Goal: Transaction & Acquisition: Obtain resource

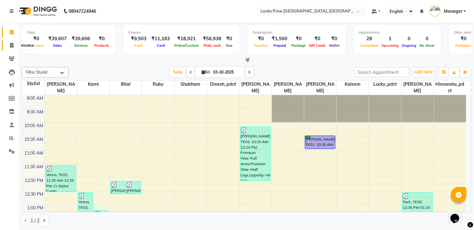
drag, startPoint x: 8, startPoint y: 44, endPoint x: 10, endPoint y: 27, distance: 17.2
click at [8, 44] on span at bounding box center [11, 45] width 11 height 7
select select "service"
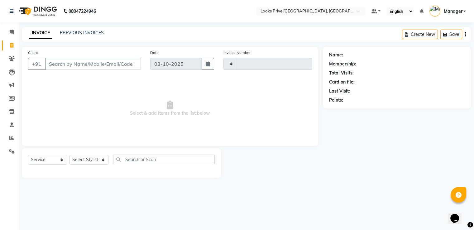
type input "3534"
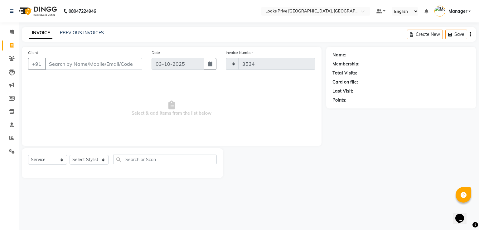
select select "6205"
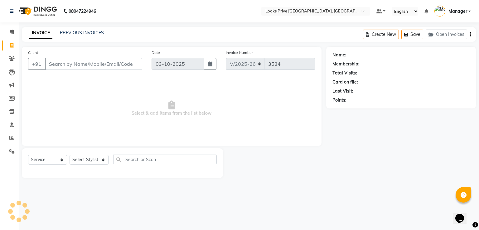
click at [10, 26] on li "Calendar" at bounding box center [9, 32] width 19 height 13
click at [8, 34] on span at bounding box center [11, 32] width 11 height 7
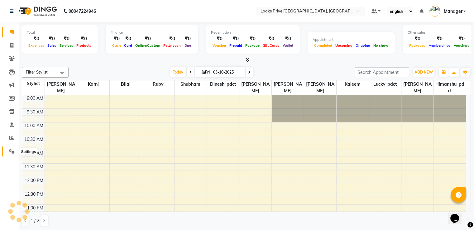
click at [11, 153] on icon at bounding box center [12, 151] width 6 height 5
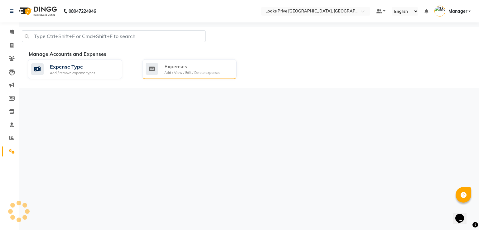
click at [209, 69] on div "Expenses" at bounding box center [192, 66] width 56 height 7
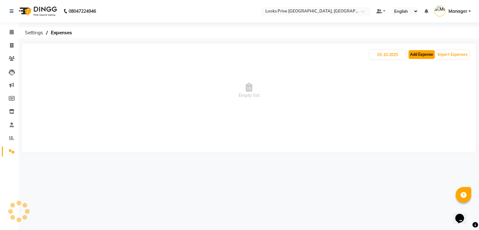
click at [415, 56] on button "Add Expense" at bounding box center [421, 54] width 26 height 9
select select "1"
select select "5194"
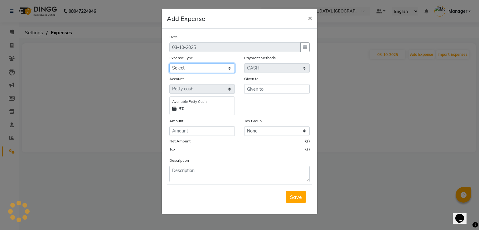
click at [209, 72] on select "Select Accommodation Aesthetics Bank Deposit BLINKIT Cash Handover Client Refun…" at bounding box center [201, 68] width 65 height 10
select select "23704"
click at [169, 64] on select "Select Accommodation Aesthetics Bank Deposit BLINKIT Cash Handover Client Refun…" at bounding box center [201, 68] width 65 height 10
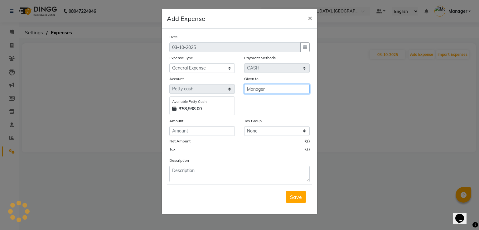
type input "Manager"
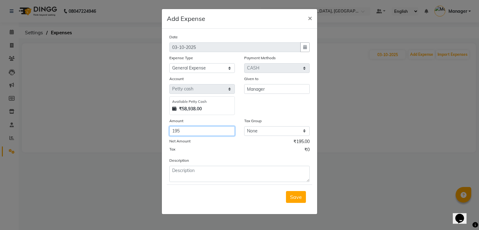
type input "195"
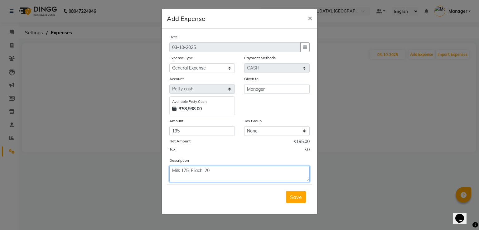
type textarea "Milk 175, Eliachi 20"
click at [286, 191] on button "Save" at bounding box center [296, 197] width 20 height 12
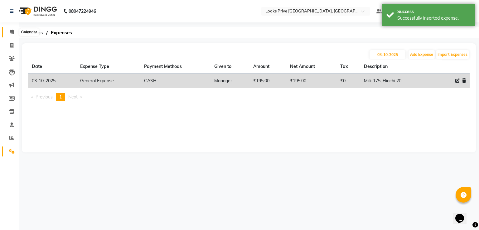
click at [11, 30] on icon at bounding box center [12, 32] width 4 height 5
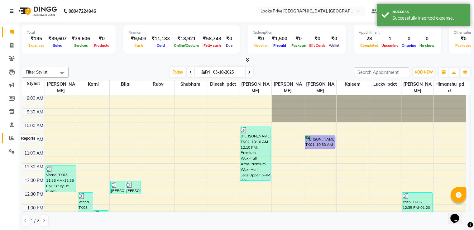
click at [12, 137] on icon at bounding box center [11, 138] width 5 height 5
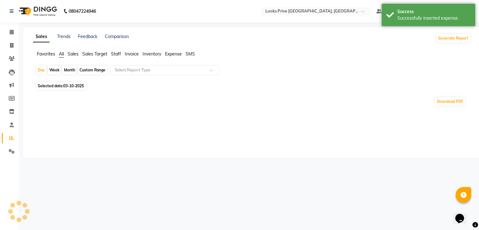
click at [119, 55] on span "Staff" at bounding box center [116, 54] width 10 height 6
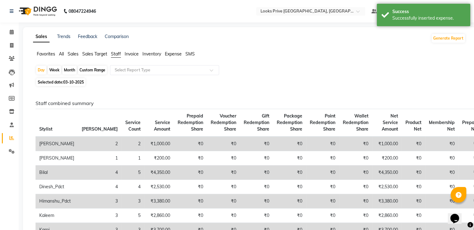
drag, startPoint x: 63, startPoint y: 53, endPoint x: 93, endPoint y: 57, distance: 29.9
click at [63, 53] on span "All" at bounding box center [61, 54] width 5 height 6
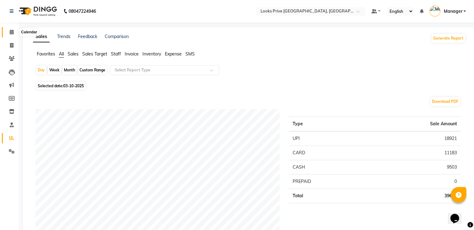
click at [15, 32] on span at bounding box center [11, 32] width 11 height 7
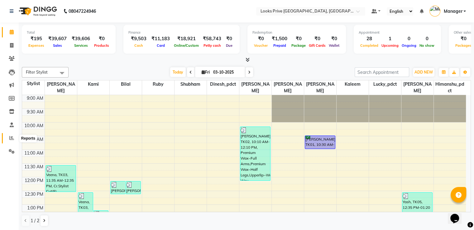
click at [8, 135] on span at bounding box center [11, 138] width 11 height 7
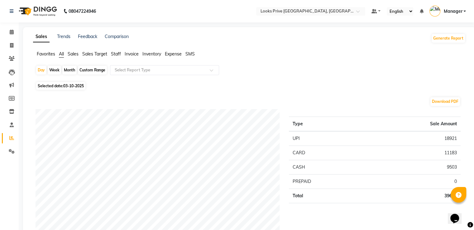
click at [76, 54] on span "Sales" at bounding box center [73, 54] width 11 height 6
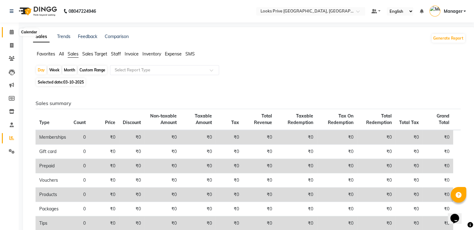
click at [10, 30] on icon at bounding box center [12, 32] width 4 height 5
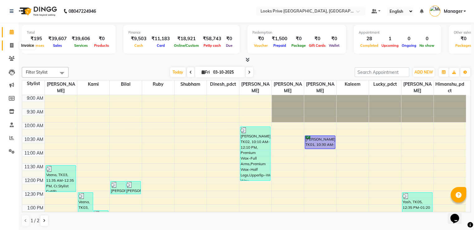
click at [11, 42] on span at bounding box center [11, 45] width 11 height 7
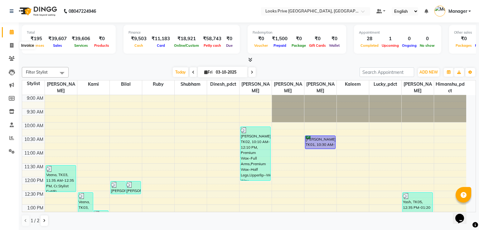
select select "6205"
select select "service"
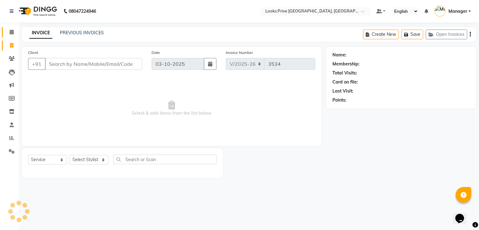
click at [15, 27] on link "Calendar" at bounding box center [9, 32] width 15 height 10
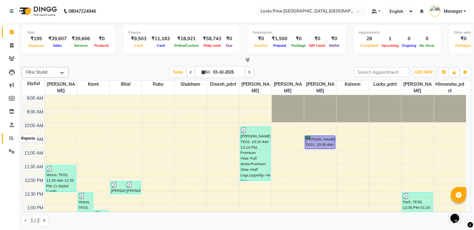
click at [11, 138] on icon at bounding box center [11, 138] width 5 height 5
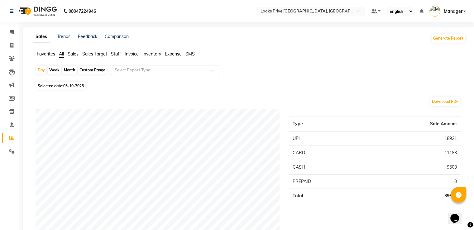
click at [76, 53] on span "Sales" at bounding box center [73, 54] width 11 height 6
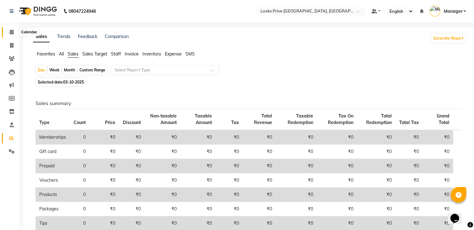
click at [10, 33] on icon at bounding box center [12, 32] width 4 height 5
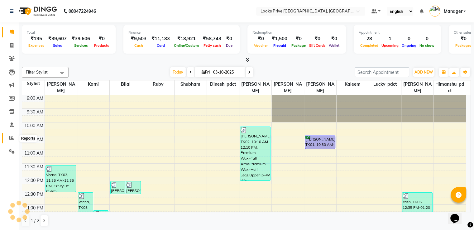
drag, startPoint x: 8, startPoint y: 137, endPoint x: 12, endPoint y: 134, distance: 5.5
click at [9, 137] on span at bounding box center [11, 138] width 11 height 7
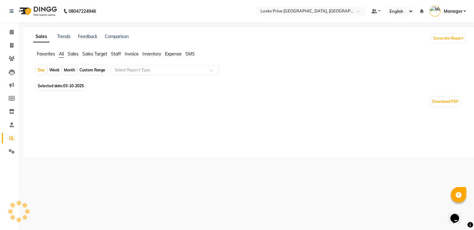
click at [75, 55] on span "Sales" at bounding box center [73, 54] width 11 height 6
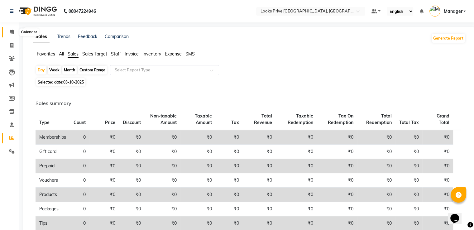
click at [12, 34] on icon at bounding box center [12, 32] width 4 height 5
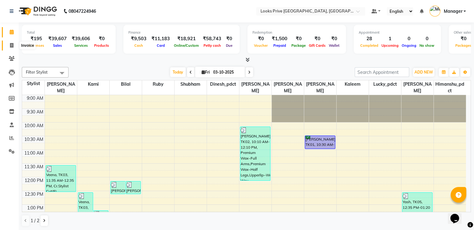
click at [13, 45] on icon at bounding box center [11, 45] width 3 height 5
select select "service"
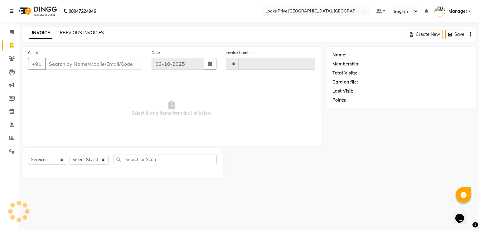
type input "3534"
select select "6205"
click at [74, 34] on link "PREVIOUS INVOICES" at bounding box center [82, 33] width 44 height 6
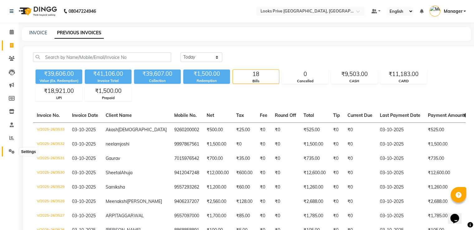
click at [14, 151] on icon at bounding box center [12, 151] width 6 height 5
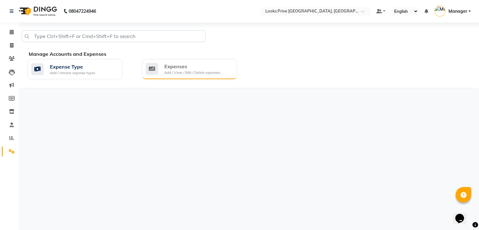
click at [167, 69] on div "Expenses" at bounding box center [192, 66] width 56 height 7
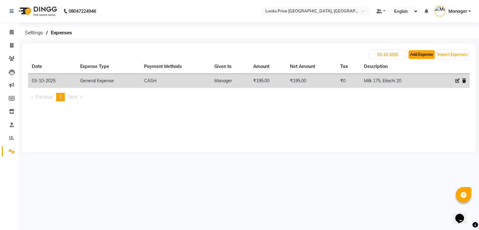
click at [423, 56] on button "Add Expense" at bounding box center [421, 54] width 26 height 9
select select "1"
select select "5194"
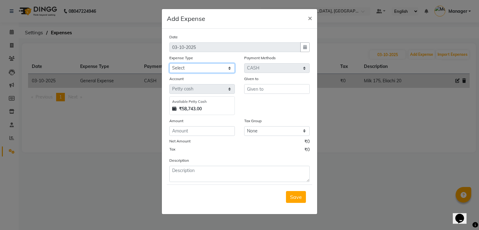
click at [190, 71] on select "Select Accommodation Aesthetics Bank Deposit BLINKIT Cash Handover Client Refun…" at bounding box center [201, 68] width 65 height 10
select select "24170"
click at [169, 64] on select "Select Accommodation Aesthetics Bank Deposit BLINKIT Cash Handover Client Refun…" at bounding box center [201, 68] width 65 height 10
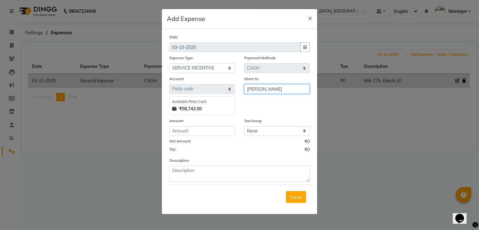
type input "[PERSON_NAME]"
type input "500"
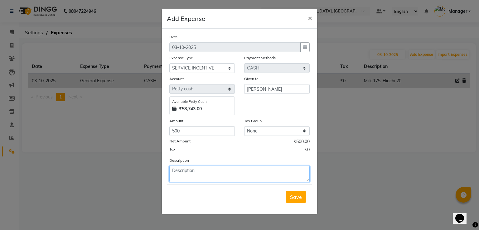
paste textarea "chemical service"
type textarea "Chemical service"
click at [225, 169] on textarea "Chemical service" at bounding box center [239, 174] width 140 height 16
type textarea "Chemical service 12k"
click at [286, 191] on button "Save" at bounding box center [296, 197] width 20 height 12
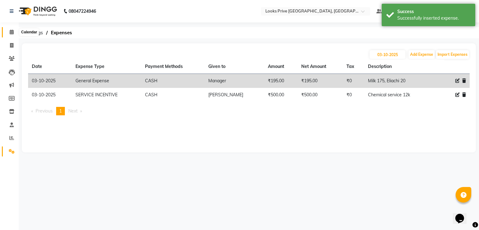
click at [11, 32] on icon at bounding box center [12, 32] width 4 height 5
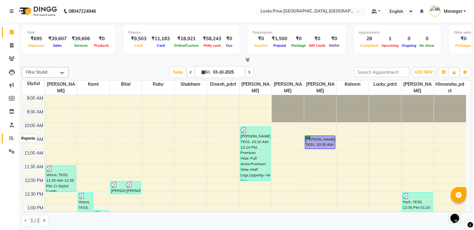
click at [10, 139] on icon at bounding box center [11, 138] width 5 height 5
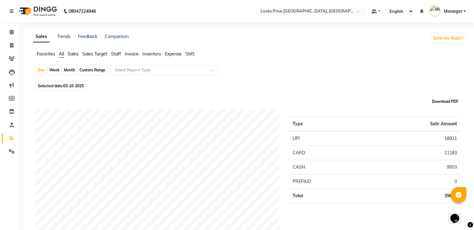
click at [443, 101] on button "Download PDF" at bounding box center [445, 101] width 30 height 9
click at [51, 58] on div "Favorites All Sales Sales Target Staff Invoice Inventory Expense SMS" at bounding box center [249, 57] width 442 height 12
click at [51, 53] on span "Favorites" at bounding box center [46, 54] width 18 height 6
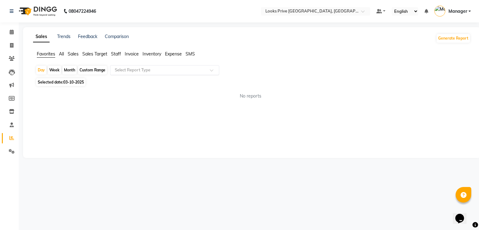
click at [138, 72] on input "text" at bounding box center [158, 70] width 90 height 6
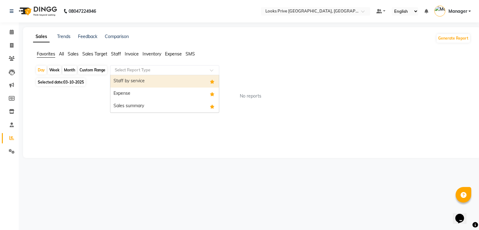
click at [132, 83] on div "Staff by service" at bounding box center [164, 81] width 108 height 12
select select "full_report"
select select "pdf"
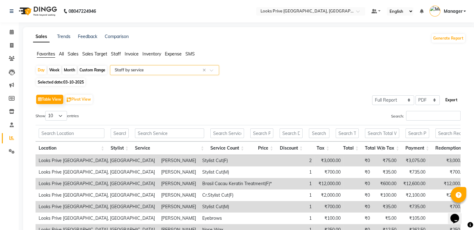
click at [450, 100] on button "Export" at bounding box center [451, 100] width 17 height 11
select select "sans-serif"
select select "12px"
select select "template_1"
select select "A4"
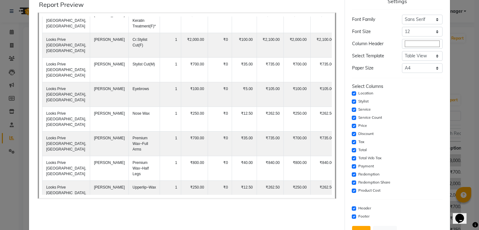
scroll to position [31, 0]
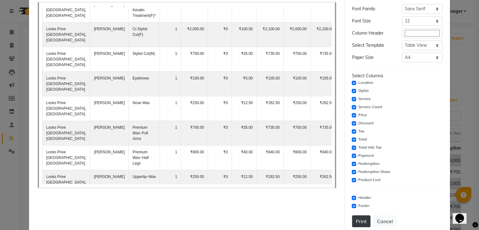
click at [359, 220] on button "Print" at bounding box center [361, 221] width 18 height 12
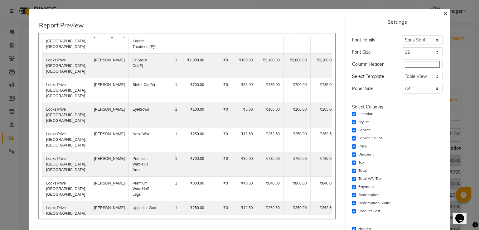
click at [443, 11] on span "×" at bounding box center [445, 12] width 4 height 9
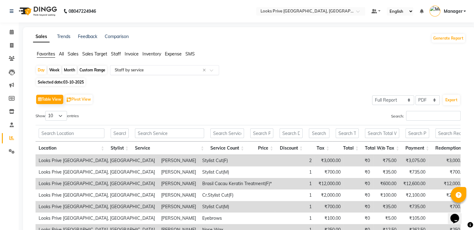
drag, startPoint x: 153, startPoint y: 66, endPoint x: 150, endPoint y: 70, distance: 5.1
click at [153, 66] on div "Select Report Type × Staff by service ×" at bounding box center [164, 70] width 109 height 10
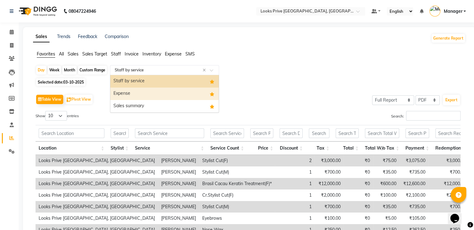
click at [140, 93] on div "Expense" at bounding box center [164, 94] width 108 height 12
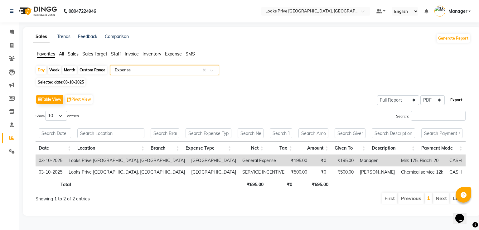
click at [457, 100] on button "Export" at bounding box center [456, 100] width 17 height 11
select select "sans-serif"
select select "12px"
select select "template_1"
select select "A4"
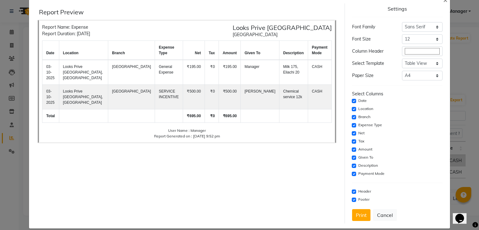
scroll to position [20, 0]
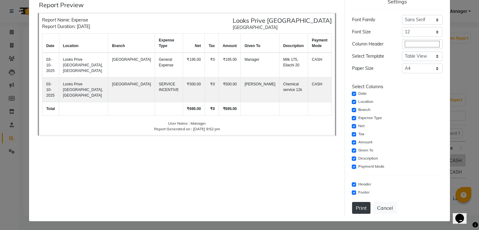
click at [359, 206] on button "Print" at bounding box center [361, 208] width 18 height 12
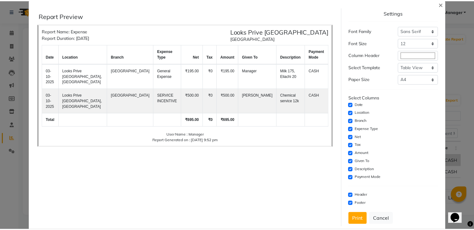
scroll to position [0, 0]
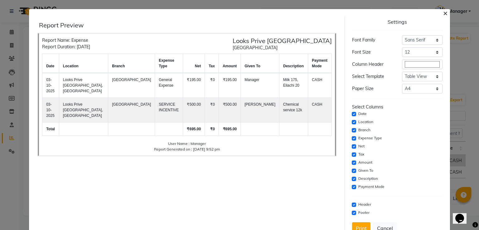
click at [443, 13] on span "×" at bounding box center [445, 12] width 4 height 9
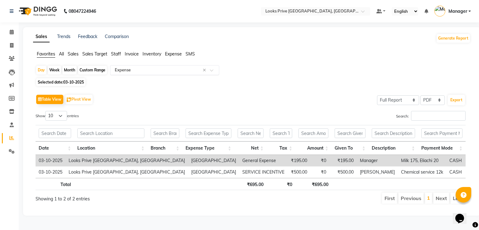
click at [155, 67] on input "text" at bounding box center [158, 70] width 90 height 6
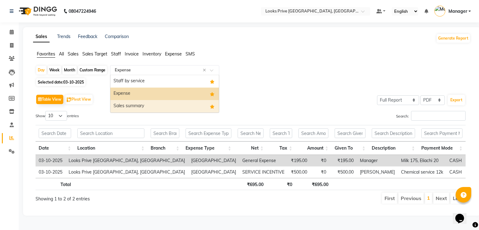
click at [128, 103] on div "Sales summary" at bounding box center [164, 106] width 108 height 12
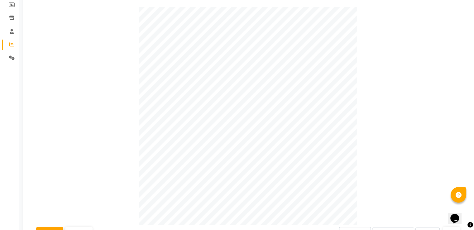
scroll to position [156, 0]
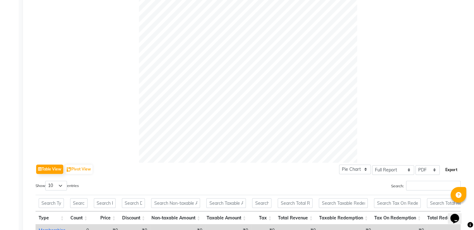
click at [452, 170] on button "Export" at bounding box center [451, 170] width 17 height 11
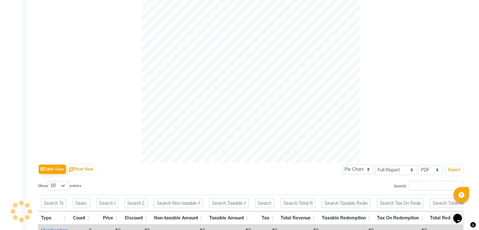
scroll to position [281, 0]
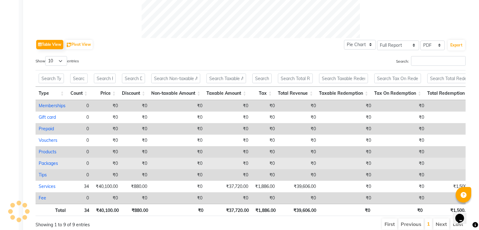
select select "sans-serif"
select select "12px"
select select "template_1"
select select "A4"
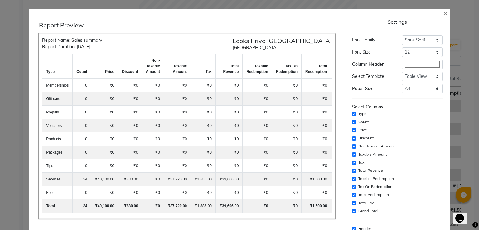
scroll to position [45, 0]
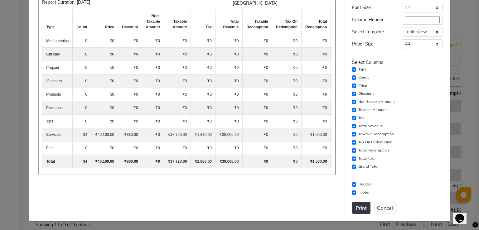
click at [356, 205] on button "Print" at bounding box center [361, 208] width 18 height 12
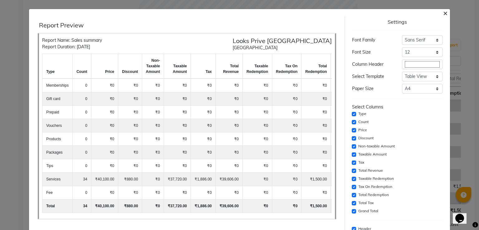
scroll to position [0, 0]
click at [443, 14] on span "×" at bounding box center [445, 12] width 4 height 9
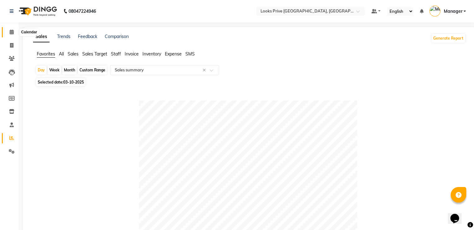
click at [10, 32] on icon at bounding box center [12, 32] width 4 height 5
